Goal: Check status: Check status

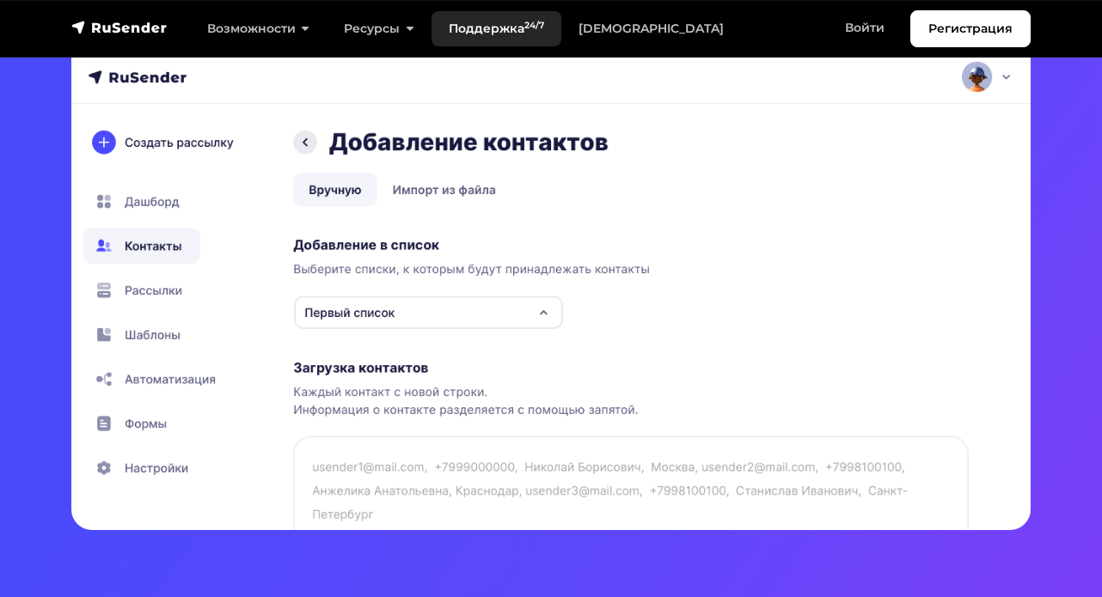
scroll to position [481, 0]
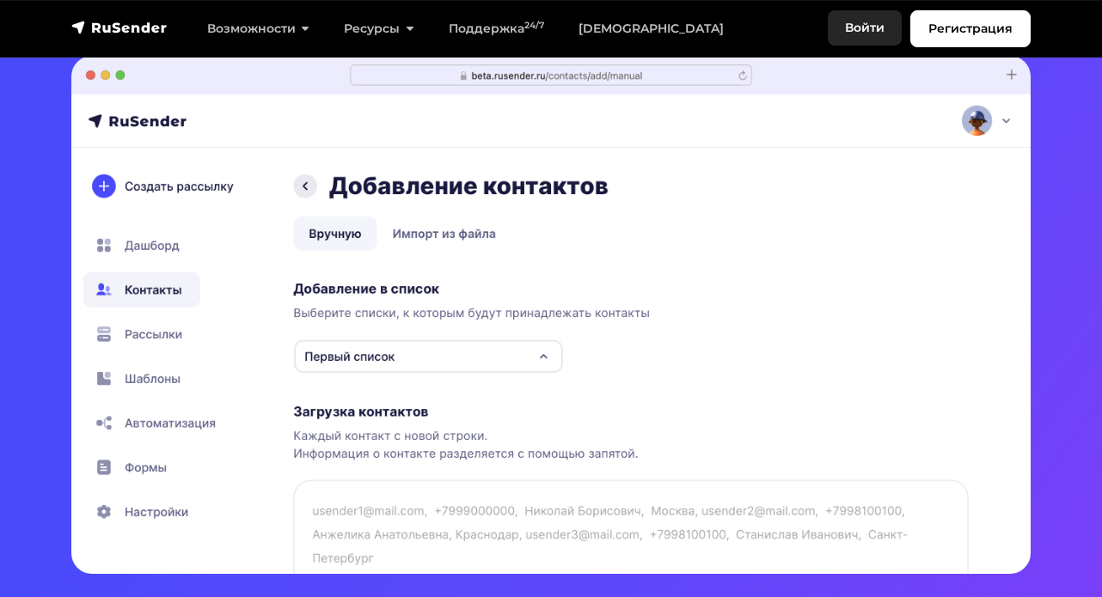
click at [867, 22] on link "Войти" at bounding box center [865, 27] width 74 height 35
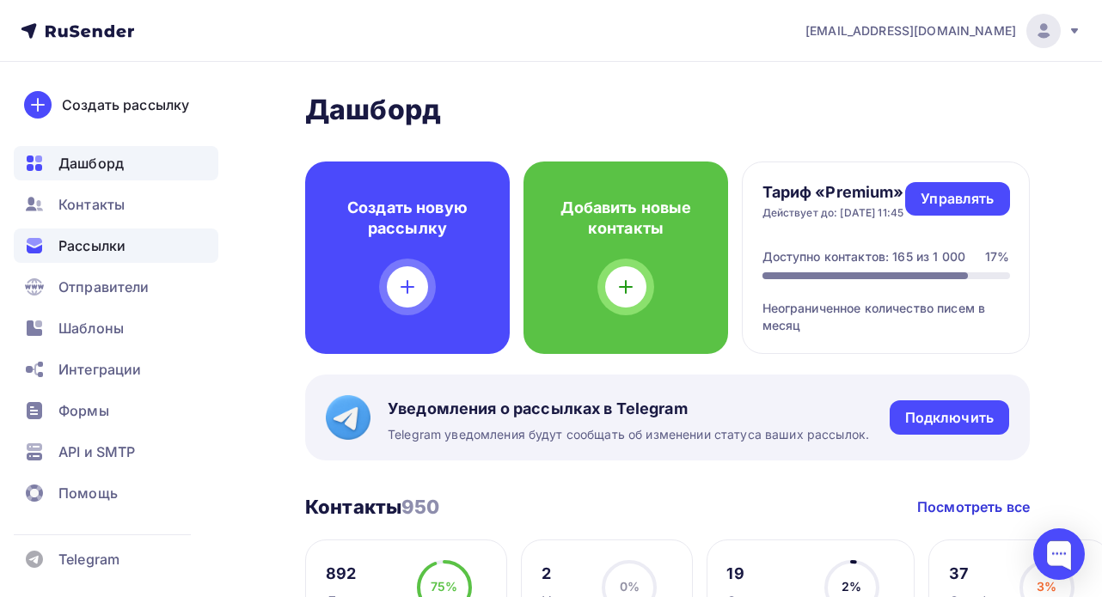
click at [115, 240] on span "Рассылки" at bounding box center [91, 246] width 67 height 21
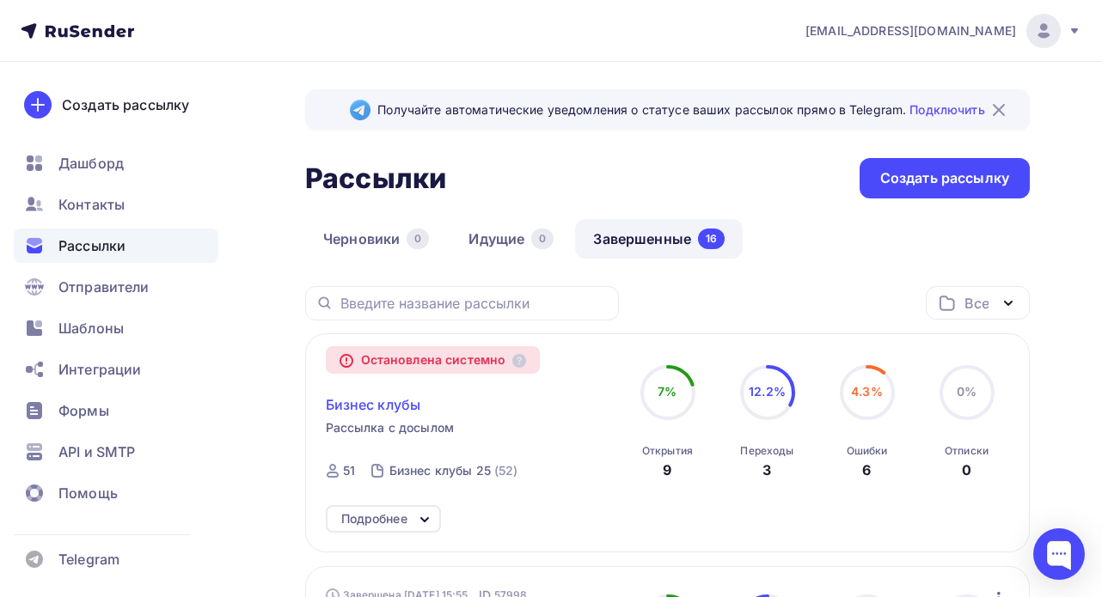
click at [393, 406] on span "Бизнес клубы" at bounding box center [373, 405] width 95 height 21
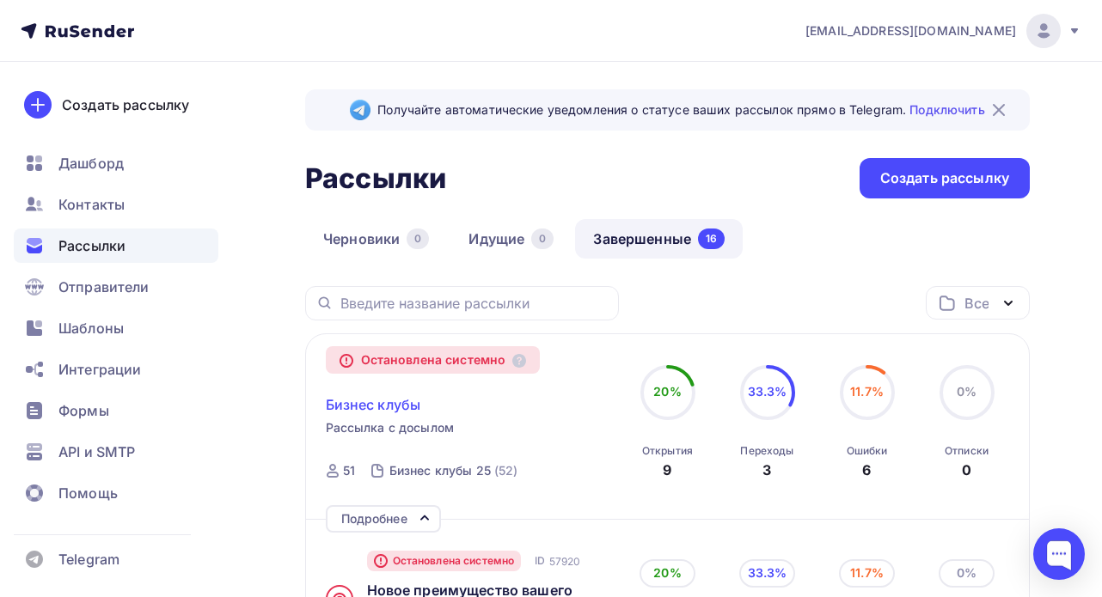
click at [359, 413] on span "Бизнес клубы" at bounding box center [373, 405] width 95 height 21
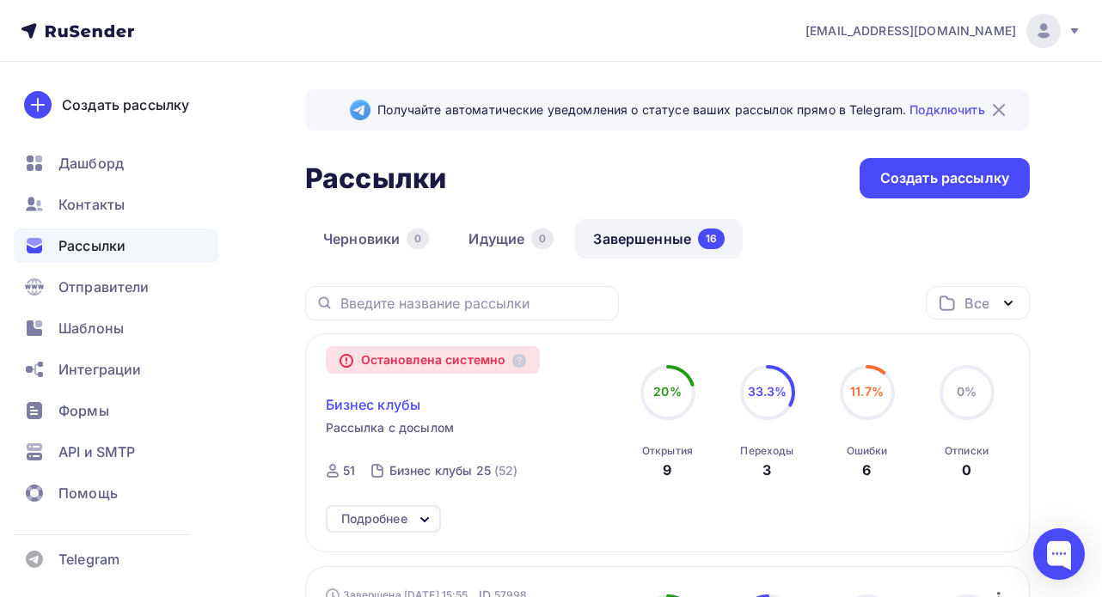
click at [359, 412] on span "Бизнес клубы" at bounding box center [373, 405] width 95 height 21
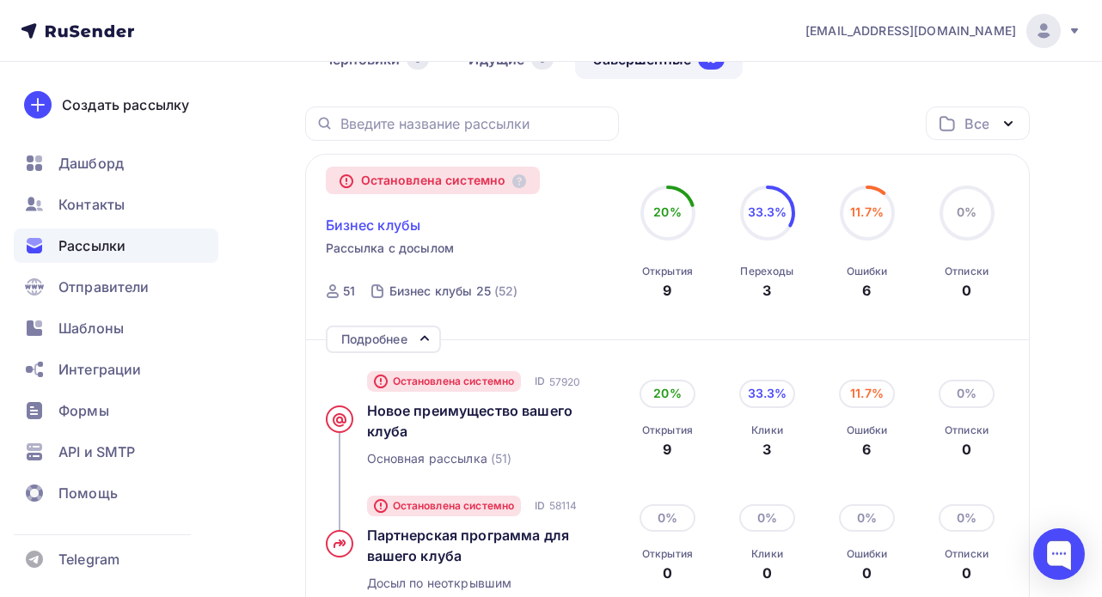
scroll to position [186, 0]
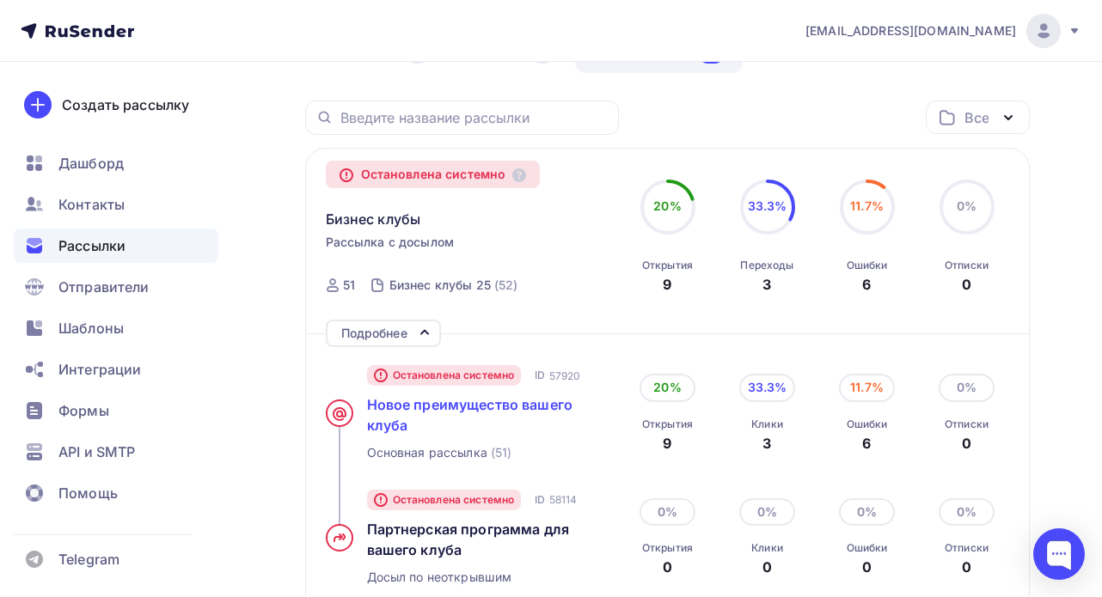
click at [456, 402] on span "Новое преимущество вашего клуба" at bounding box center [470, 415] width 206 height 38
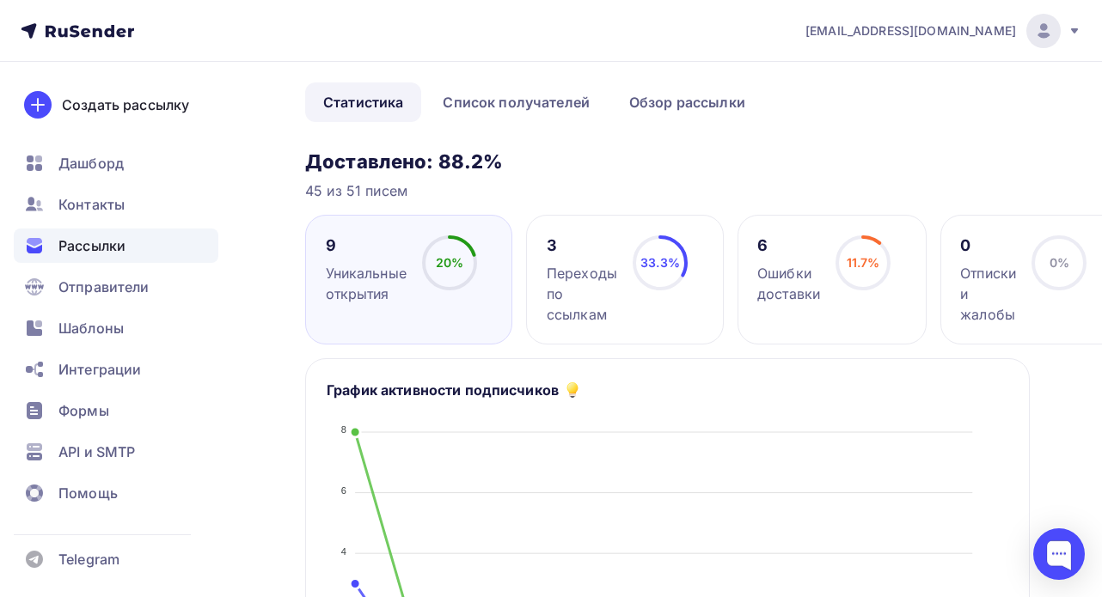
scroll to position [89, 0]
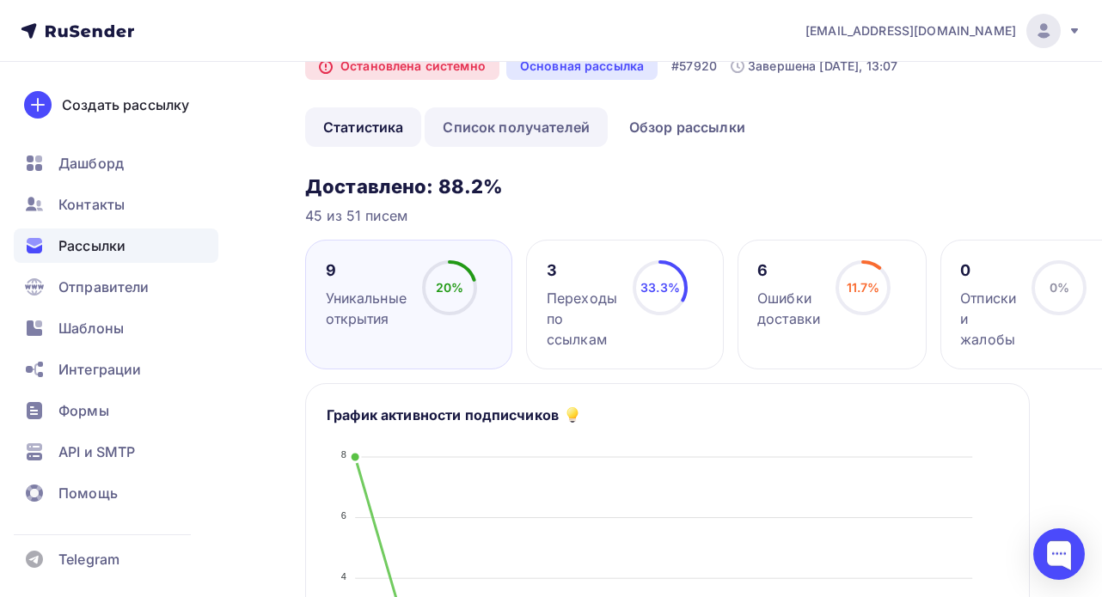
click at [523, 132] on link "Список получателей" at bounding box center [516, 127] width 183 height 40
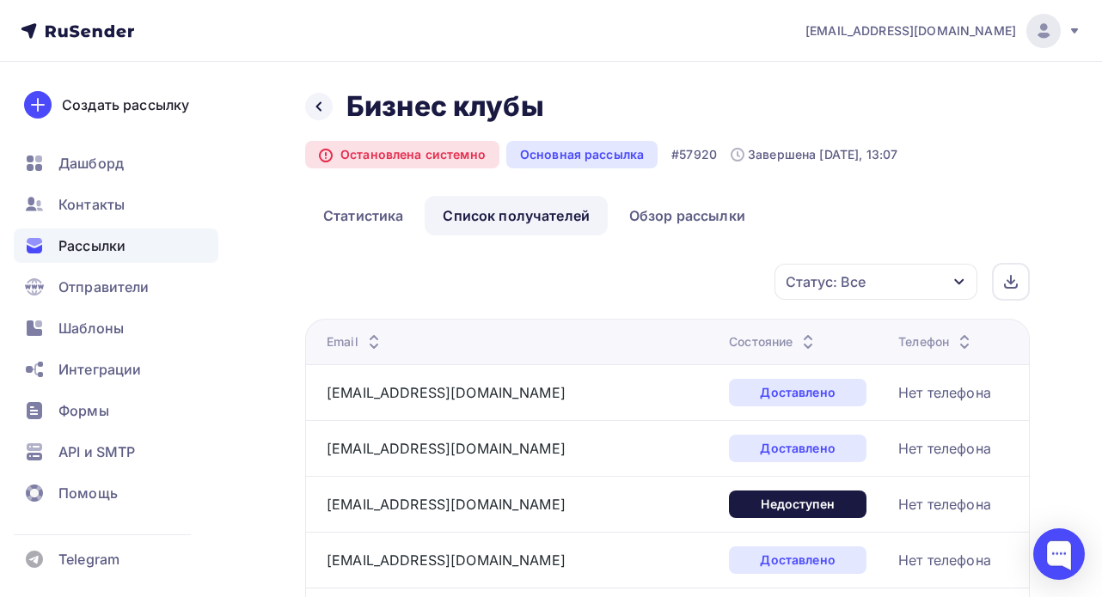
click at [729, 342] on div "Состояние" at bounding box center [773, 342] width 89 height 17
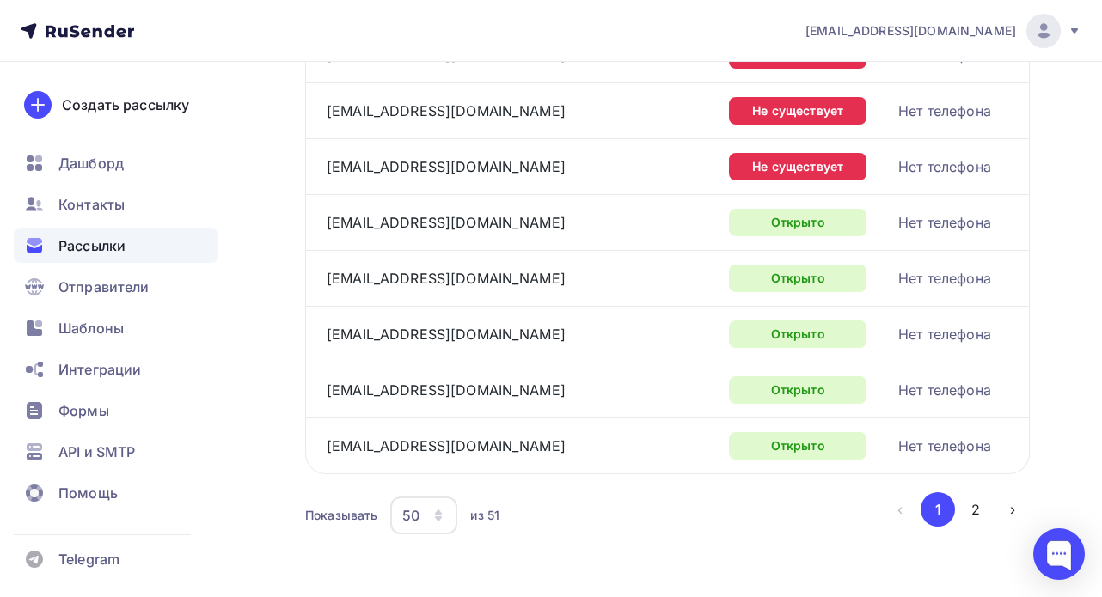
scroll to position [2681, 0]
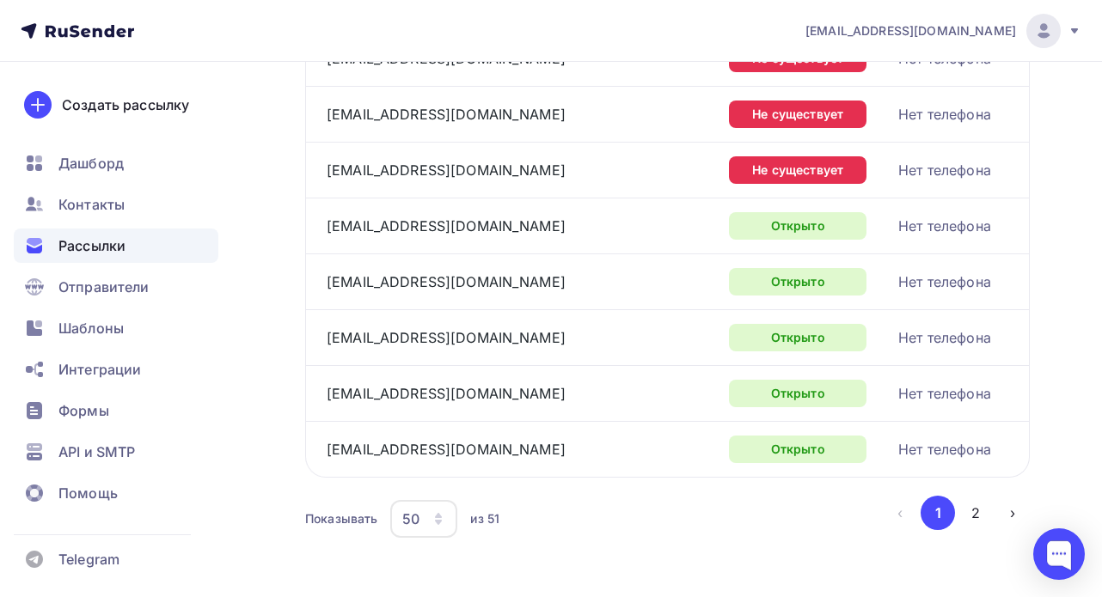
click at [418, 540] on div "Показывать 50 10 20 50 100 из 51 ‹ 1 2 ›" at bounding box center [667, 519] width 725 height 46
click at [432, 513] on icon "button" at bounding box center [439, 519] width 14 height 14
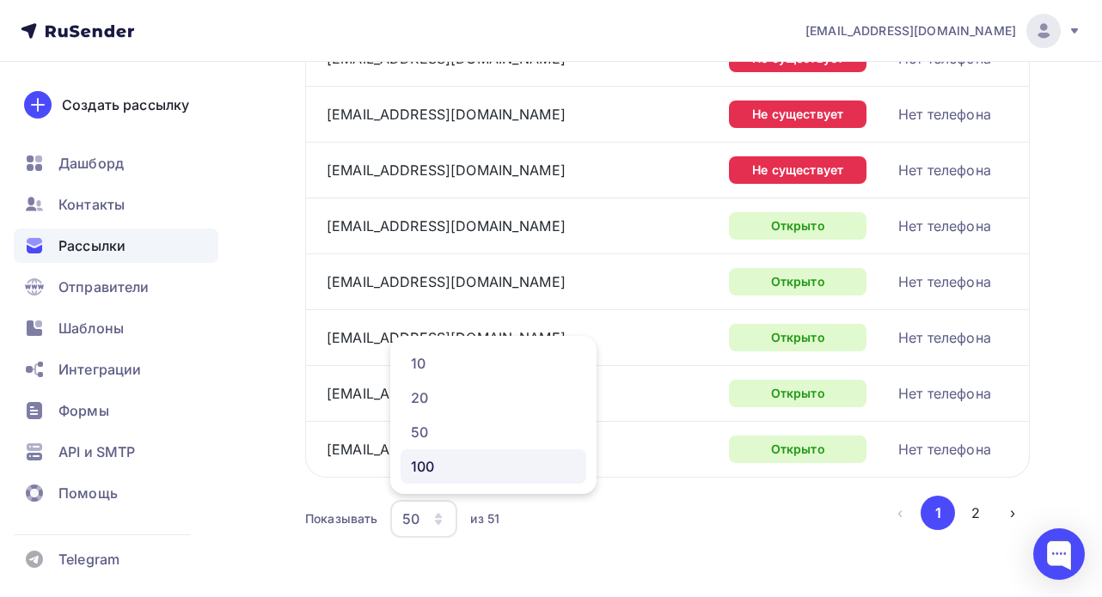
click at [473, 456] on div "100" at bounding box center [493, 466] width 165 height 21
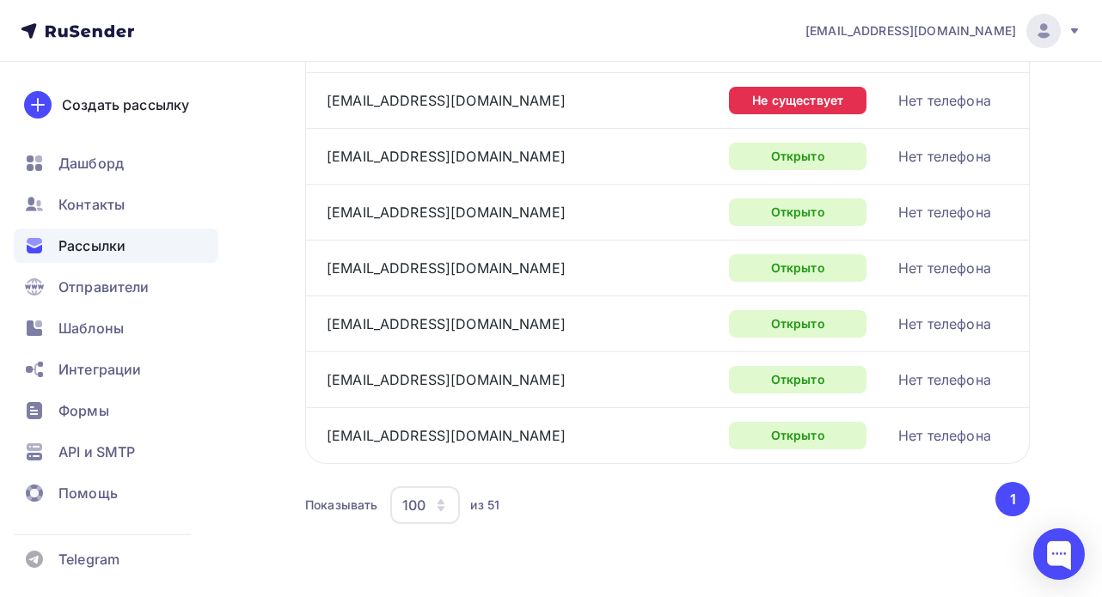
scroll to position [2752, 0]
